Goal: Task Accomplishment & Management: Use online tool/utility

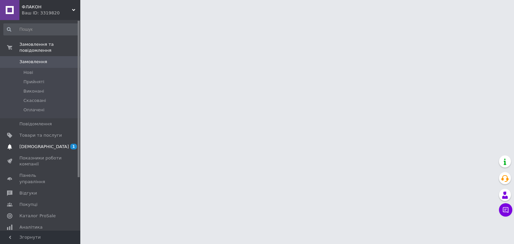
click at [54, 144] on span "[DEMOGRAPHIC_DATA]" at bounding box center [40, 147] width 42 height 6
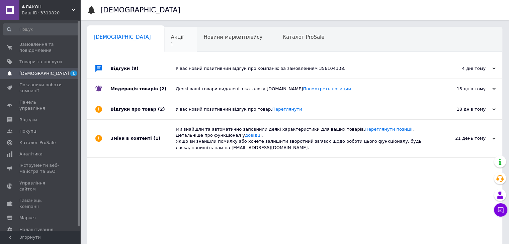
click at [164, 35] on div "Акції 1" at bounding box center [180, 39] width 33 height 25
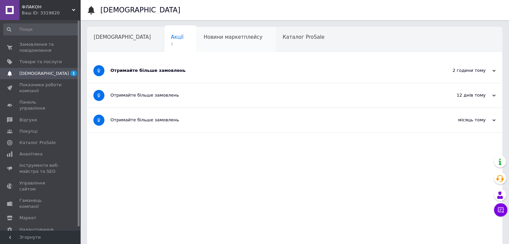
click at [208, 34] on span "Новини маркетплейсу" at bounding box center [232, 37] width 59 height 6
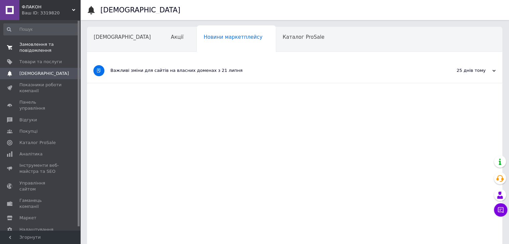
click at [30, 50] on span "Замовлення та повідомлення" at bounding box center [40, 47] width 42 height 12
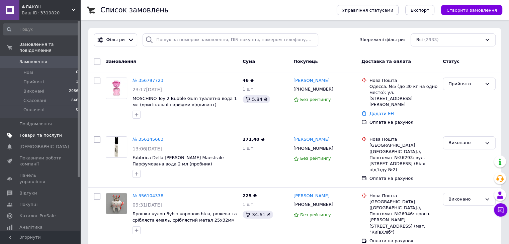
click at [56, 130] on link "Товари та послуги" at bounding box center [41, 135] width 82 height 11
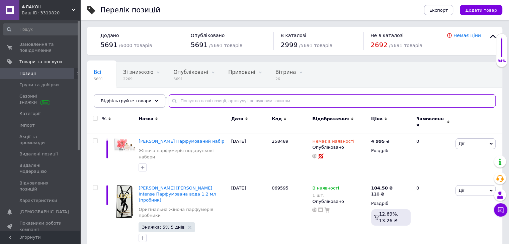
click at [205, 102] on input "text" at bounding box center [332, 100] width 327 height 13
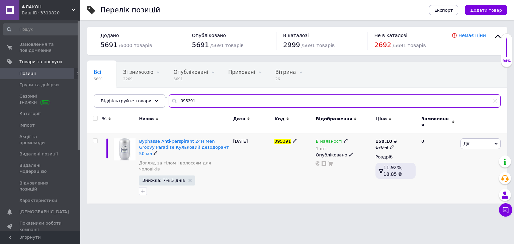
type input "095391"
click at [326, 139] on span "В наявності" at bounding box center [328, 142] width 27 height 7
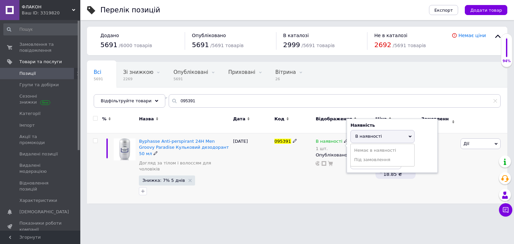
drag, startPoint x: 380, startPoint y: 146, endPoint x: 359, endPoint y: 161, distance: 25.4
click at [379, 146] on li "Немає в наявності" at bounding box center [383, 150] width 64 height 9
click at [359, 161] on input "1" at bounding box center [375, 162] width 51 height 13
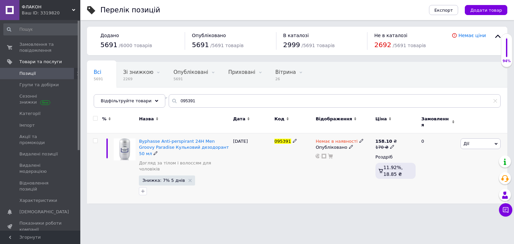
drag, startPoint x: 278, startPoint y: 141, endPoint x: 260, endPoint y: 144, distance: 17.7
click at [259, 145] on div "Byphasse Anti-perspirant 24H Men Groovy Paradise Кульковий дезодорант 50 мл Дог…" at bounding box center [297, 168] width 420 height 71
copy div "095391"
drag, startPoint x: 229, startPoint y: 100, endPoint x: 0, endPoint y: 47, distance: 235.1
click at [0, 47] on div "ФЛАКОН Ваш ID: 3319820 Сайт ФЛАКОН Кабінет покупця Перевірити стан системи Стор…" at bounding box center [257, 105] width 514 height 210
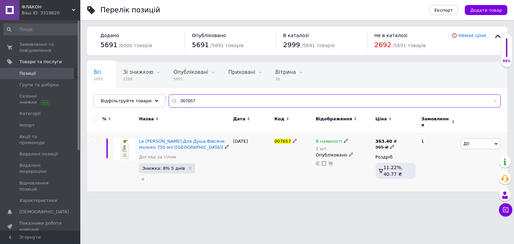
type input "007657"
click at [329, 139] on span "В наявності" at bounding box center [328, 142] width 27 height 7
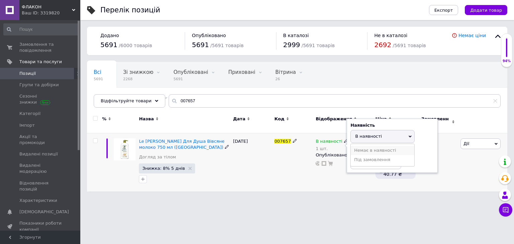
click at [379, 147] on li "Немає в наявності" at bounding box center [383, 150] width 64 height 9
click at [371, 158] on input "1" at bounding box center [375, 162] width 51 height 13
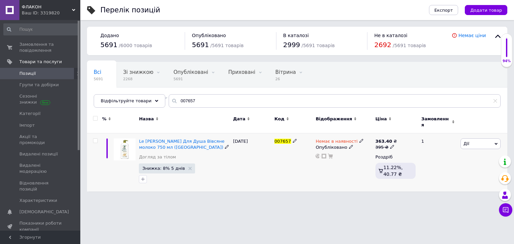
drag, startPoint x: 270, startPoint y: 143, endPoint x: 276, endPoint y: 143, distance: 6.7
click at [265, 145] on div "Le [PERSON_NAME] Для Душа Вівсяне молоко 750 мл ([GEOGRAPHIC_DATA]) Догляд за т…" at bounding box center [297, 162] width 420 height 58
copy div "007657"
drag, startPoint x: 202, startPoint y: 96, endPoint x: 109, endPoint y: 84, distance: 93.9
click at [109, 84] on div "Всі 5691 Зі знижкою 2268 Видалити Редагувати Опубліковані 5691 Видалити Редагув…" at bounding box center [297, 85] width 420 height 46
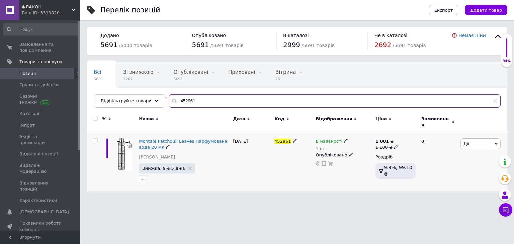
type input "452961"
click at [329, 139] on span "В наявності" at bounding box center [328, 142] width 27 height 7
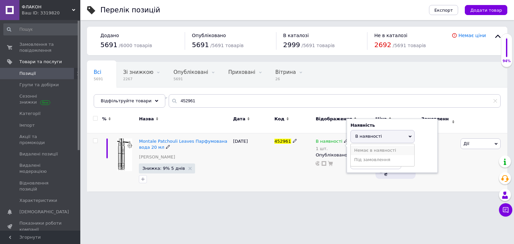
click at [357, 146] on li "Немає в наявності" at bounding box center [383, 150] width 64 height 9
click at [360, 156] on input "1" at bounding box center [375, 162] width 51 height 13
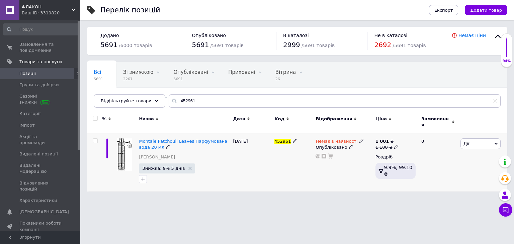
drag, startPoint x: 291, startPoint y: 148, endPoint x: 258, endPoint y: 153, distance: 33.4
click at [258, 153] on div "Montale Patchouli Leaves Парфумована вода 20 мл Нішева парфумерія унісекс Знижк…" at bounding box center [297, 162] width 420 height 58
copy div "452961"
drag, startPoint x: 227, startPoint y: 100, endPoint x: 140, endPoint y: 84, distance: 88.4
click at [140, 84] on div "Всі 5691 Зі знижкою 2267 Видалити Редагувати Опубліковані 5691 Видалити Редагув…" at bounding box center [297, 85] width 420 height 46
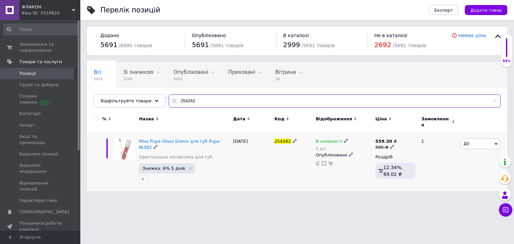
type input "254262"
click at [339, 138] on div "В наявності" at bounding box center [331, 141] width 33 height 6
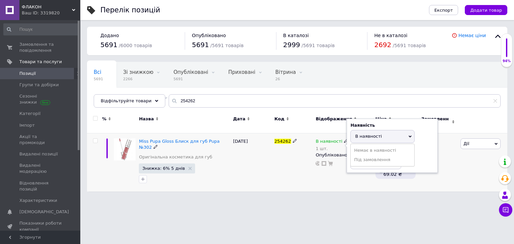
drag, startPoint x: 376, startPoint y: 142, endPoint x: 373, endPoint y: 153, distance: 11.1
click at [376, 146] on li "Немає в наявності" at bounding box center [383, 150] width 64 height 9
click at [371, 160] on input "1" at bounding box center [375, 162] width 51 height 13
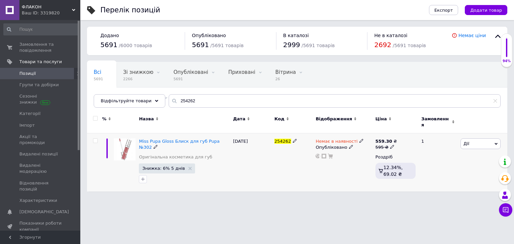
click at [284, 151] on div "254262" at bounding box center [293, 162] width 41 height 58
drag, startPoint x: 288, startPoint y: 139, endPoint x: 278, endPoint y: 138, distance: 9.7
click at [273, 140] on div "254262" at bounding box center [293, 162] width 41 height 58
copy span "254262"
drag, startPoint x: 193, startPoint y: 103, endPoint x: 47, endPoint y: 100, distance: 145.5
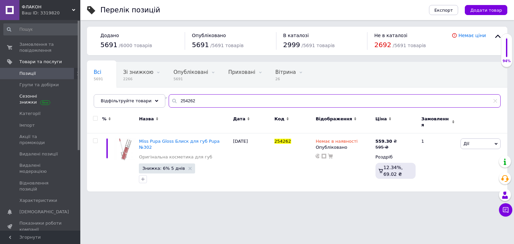
click at [47, 100] on div "ФЛАКОН Ваш ID: 3319820 Сайт ФЛАКОН Кабінет покупця Перевірити стан системи Стор…" at bounding box center [257, 99] width 514 height 198
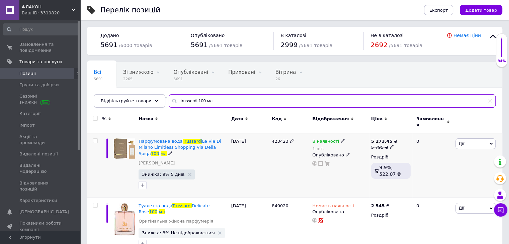
type input "trussardi 100 мл"
click at [321, 139] on span "В наявності" at bounding box center [325, 142] width 27 height 7
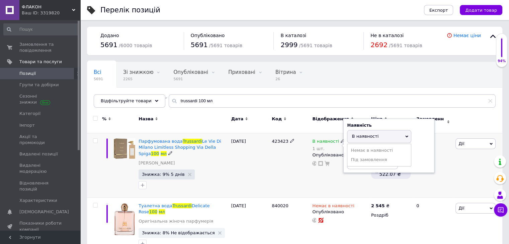
drag, startPoint x: 369, startPoint y: 143, endPoint x: 368, endPoint y: 154, distance: 10.8
click at [369, 146] on li "Немає в наявності" at bounding box center [379, 150] width 64 height 9
click at [368, 156] on input "1" at bounding box center [372, 162] width 51 height 13
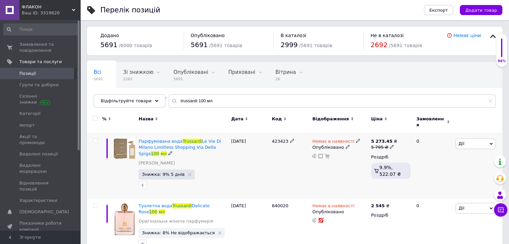
drag, startPoint x: 291, startPoint y: 138, endPoint x: 266, endPoint y: 144, distance: 25.7
click at [266, 144] on div "Парфумована вода Trussardi Le Vie Di Milano Limitless Shopping Via Della Spiga …" at bounding box center [294, 165] width 415 height 65
copy div "423423"
click at [31, 50] on span "Замовлення та повідомлення" at bounding box center [40, 47] width 42 height 12
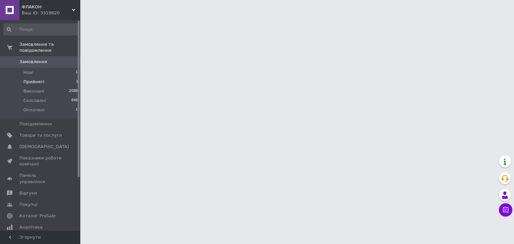
click at [30, 79] on span "Прийняті" at bounding box center [33, 82] width 21 height 6
click at [50, 77] on li "Прийняті 1" at bounding box center [41, 81] width 82 height 9
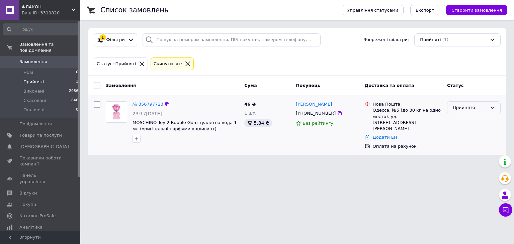
click at [472, 110] on div "Прийнято" at bounding box center [470, 107] width 34 height 7
click at [464, 133] on li "Скасовано" at bounding box center [473, 134] width 53 height 12
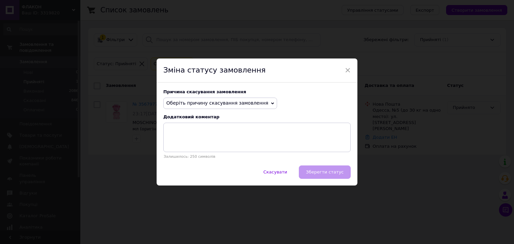
click at [182, 107] on span "Оберіть причину скасування замовлення" at bounding box center [220, 103] width 114 height 11
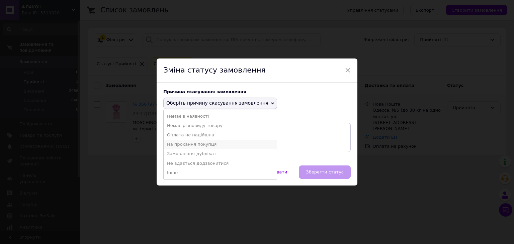
click at [181, 145] on li "На прохання покупця" at bounding box center [220, 144] width 113 height 9
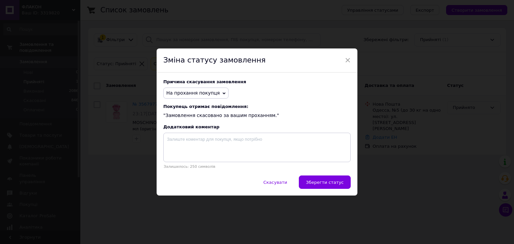
click at [335, 185] on span "Зберегти статус" at bounding box center [325, 182] width 38 height 5
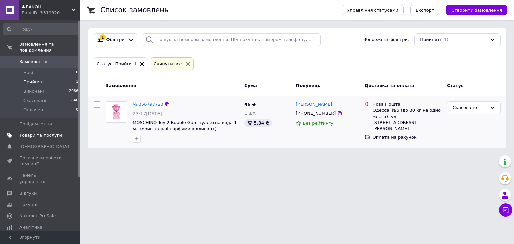
click at [26, 132] on span "Товари та послуги" at bounding box center [40, 135] width 42 height 6
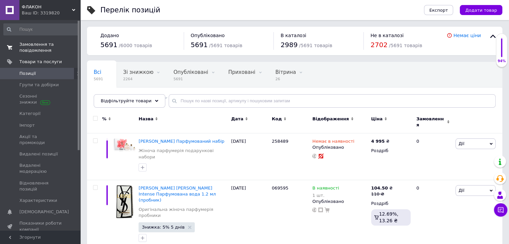
click at [32, 43] on span "Замовлення та повідомлення" at bounding box center [40, 47] width 42 height 12
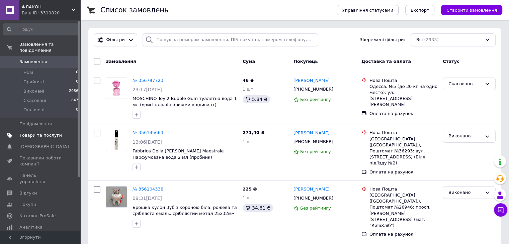
click at [23, 130] on link "Товари та послуги" at bounding box center [41, 135] width 82 height 11
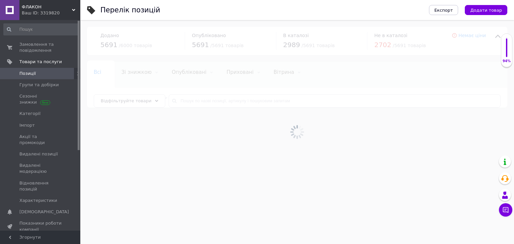
drag, startPoint x: 35, startPoint y: 204, endPoint x: 37, endPoint y: 215, distance: 11.9
click at [35, 206] on link "Сповіщення 0 0" at bounding box center [41, 211] width 82 height 11
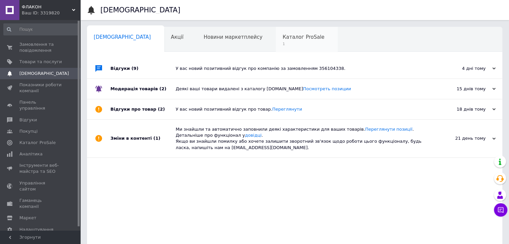
click at [282, 36] on span "Каталог ProSale" at bounding box center [303, 37] width 42 height 6
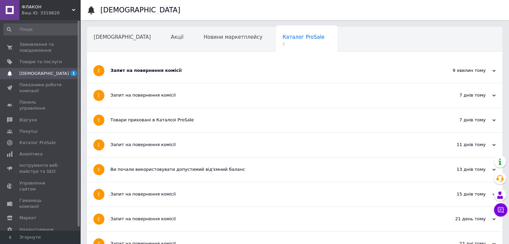
click at [148, 76] on div "Запит на повернення комісії" at bounding box center [269, 71] width 318 height 24
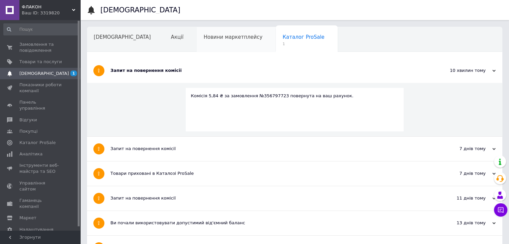
click at [203, 40] on span "Новини маркетплейсу" at bounding box center [232, 37] width 59 height 6
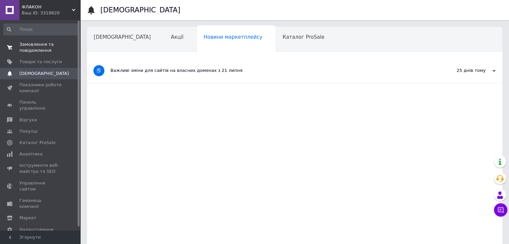
click at [30, 47] on span "Замовлення та повідомлення" at bounding box center [40, 47] width 42 height 12
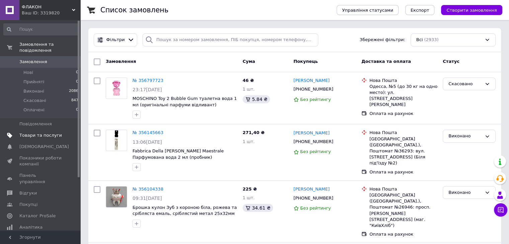
click at [30, 132] on span "Товари та послуги" at bounding box center [40, 135] width 42 height 6
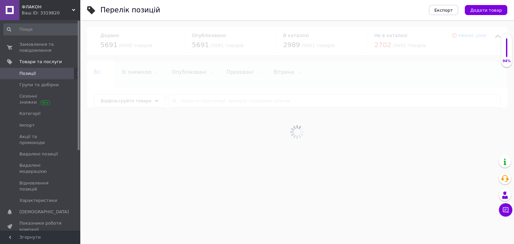
click at [187, 96] on div at bounding box center [297, 132] width 434 height 224
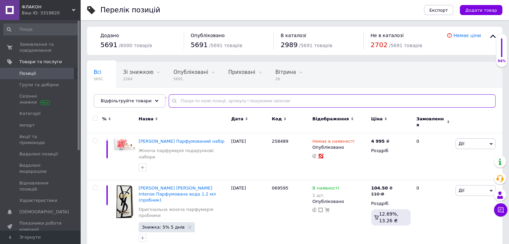
click at [187, 100] on input "text" at bounding box center [332, 100] width 327 height 13
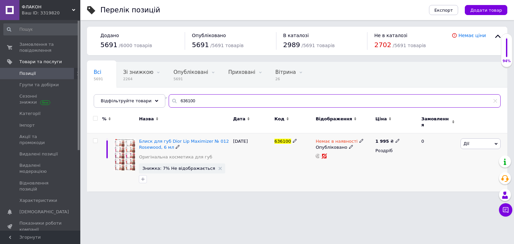
type input "636100"
click at [327, 140] on span "Немає в наявності" at bounding box center [336, 142] width 42 height 7
click at [374, 145] on li "В наявності" at bounding box center [396, 146] width 64 height 9
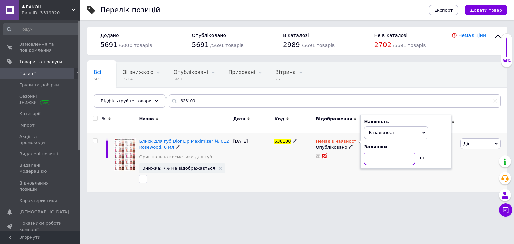
click at [375, 152] on input at bounding box center [389, 158] width 51 height 13
type input "1"
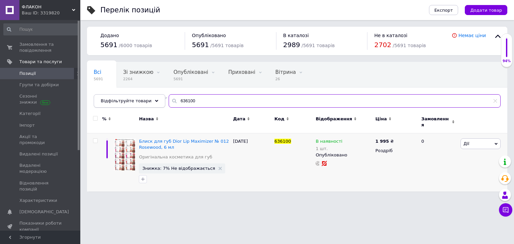
drag, startPoint x: 219, startPoint y: 96, endPoint x: 98, endPoint y: 95, distance: 121.8
click at [98, 95] on div "Відфільтруйте товари 636100" at bounding box center [297, 100] width 407 height 13
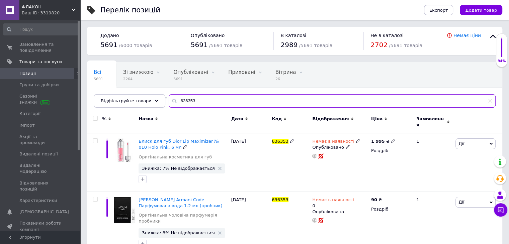
type input "636353"
click at [325, 139] on span "Немає в наявності" at bounding box center [333, 142] width 42 height 7
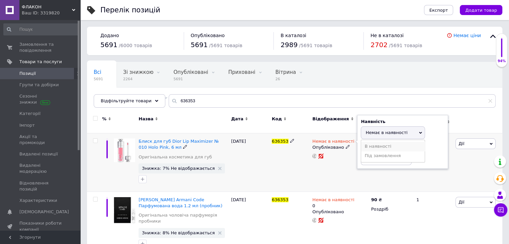
click at [365, 146] on li "В наявності" at bounding box center [393, 146] width 64 height 9
drag, startPoint x: 374, startPoint y: 161, endPoint x: 372, endPoint y: 157, distance: 4.0
click at [374, 161] on div "Наявність В наявності Немає в наявності Під замовлення Залишки шт." at bounding box center [402, 142] width 91 height 54
click at [372, 157] on input at bounding box center [386, 158] width 51 height 13
type input "1"
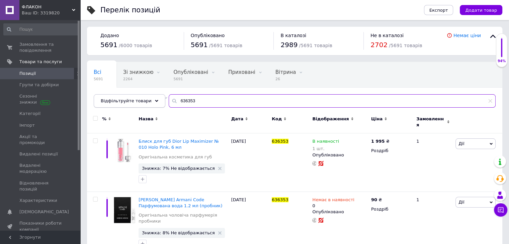
drag, startPoint x: 185, startPoint y: 98, endPoint x: 151, endPoint y: 106, distance: 35.4
click at [151, 106] on div "Відфільтруйте товари 636353" at bounding box center [295, 100] width 402 height 13
drag, startPoint x: 210, startPoint y: 99, endPoint x: 90, endPoint y: 81, distance: 121.5
click at [90, 81] on div "Всі 5691 Зі знижкою 2264 Видалити Редагувати Опубліковані 5691 Видалити Редагув…" at bounding box center [294, 85] width 415 height 46
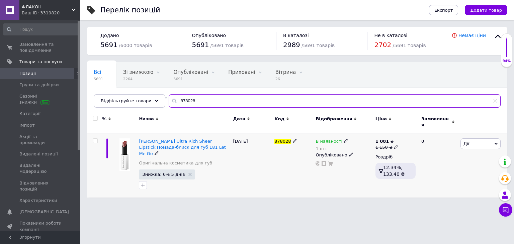
type input "878028"
click at [335, 139] on span "В наявності" at bounding box center [328, 142] width 27 height 7
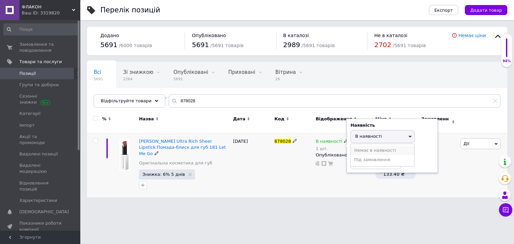
click at [379, 146] on li "Немає в наявності" at bounding box center [383, 150] width 64 height 9
click at [375, 156] on input "1" at bounding box center [375, 162] width 51 height 13
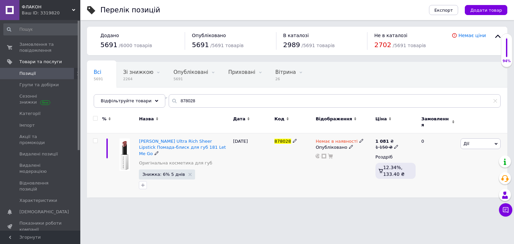
drag, startPoint x: 294, startPoint y: 145, endPoint x: 277, endPoint y: 138, distance: 18.1
click at [265, 150] on div "[PERSON_NAME] Ultra Rich Sheer Lipstick Помада-блиск для губ 181 Let Me Go Ориг…" at bounding box center [297, 165] width 420 height 64
copy div "878028"
